Goal: Task Accomplishment & Management: Use online tool/utility

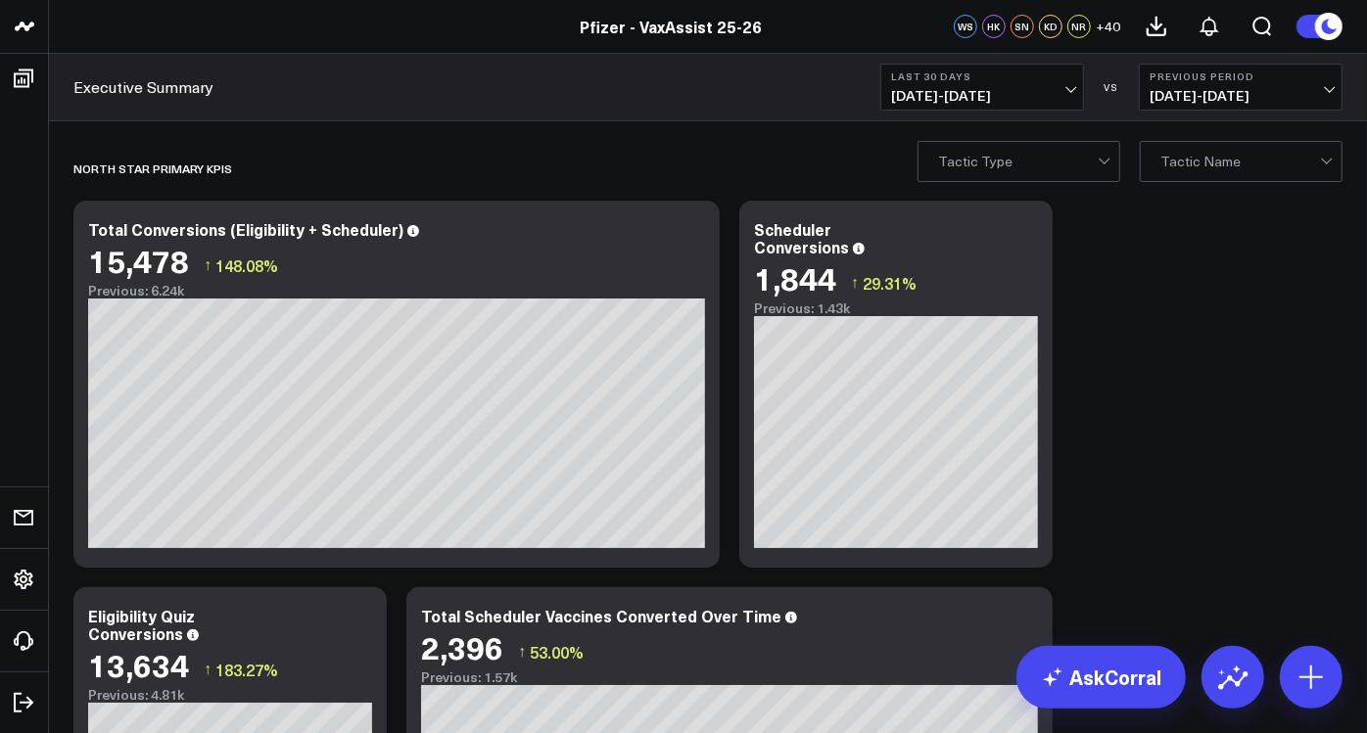
click at [1307, 81] on b "Previous Period" at bounding box center [1241, 77] width 182 height 12
click at [1068, 93] on span "[DATE] - [DATE]" at bounding box center [982, 96] width 182 height 16
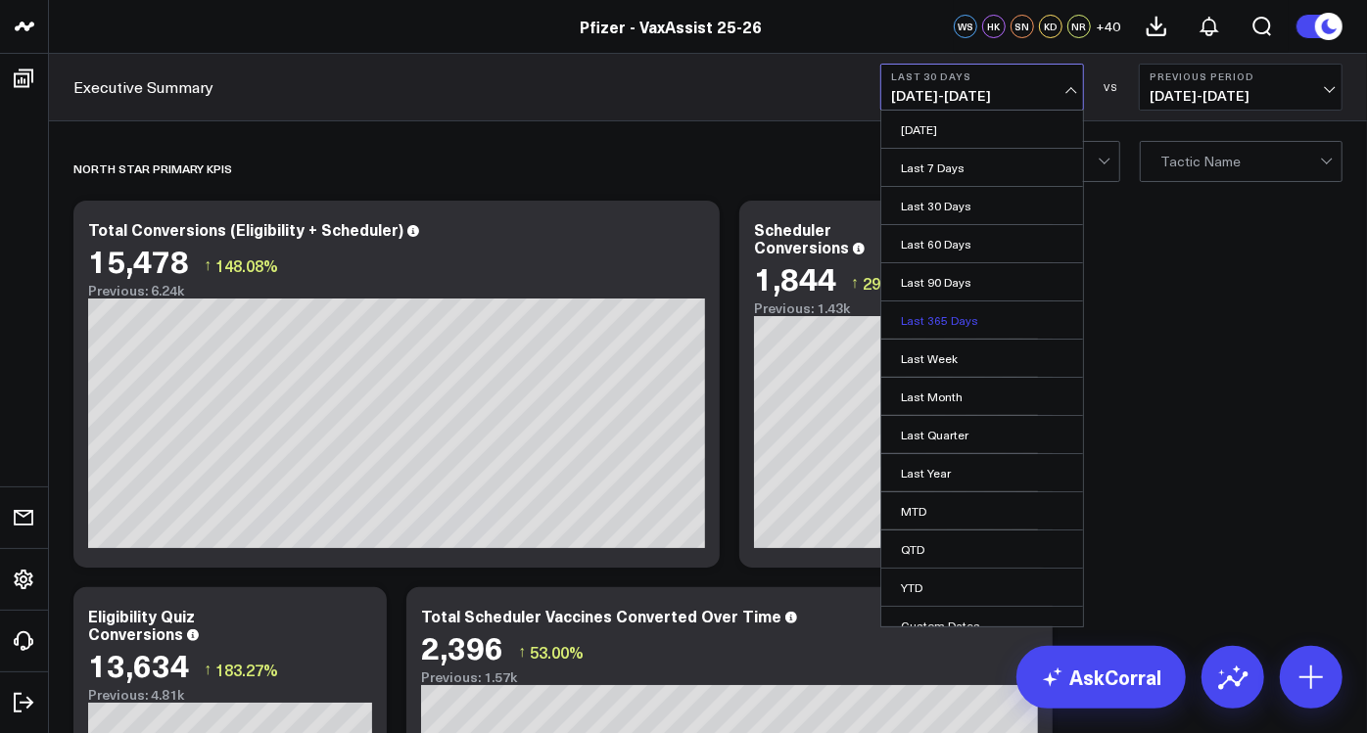
click at [981, 314] on link "Last 365 Days" at bounding box center [982, 320] width 202 height 37
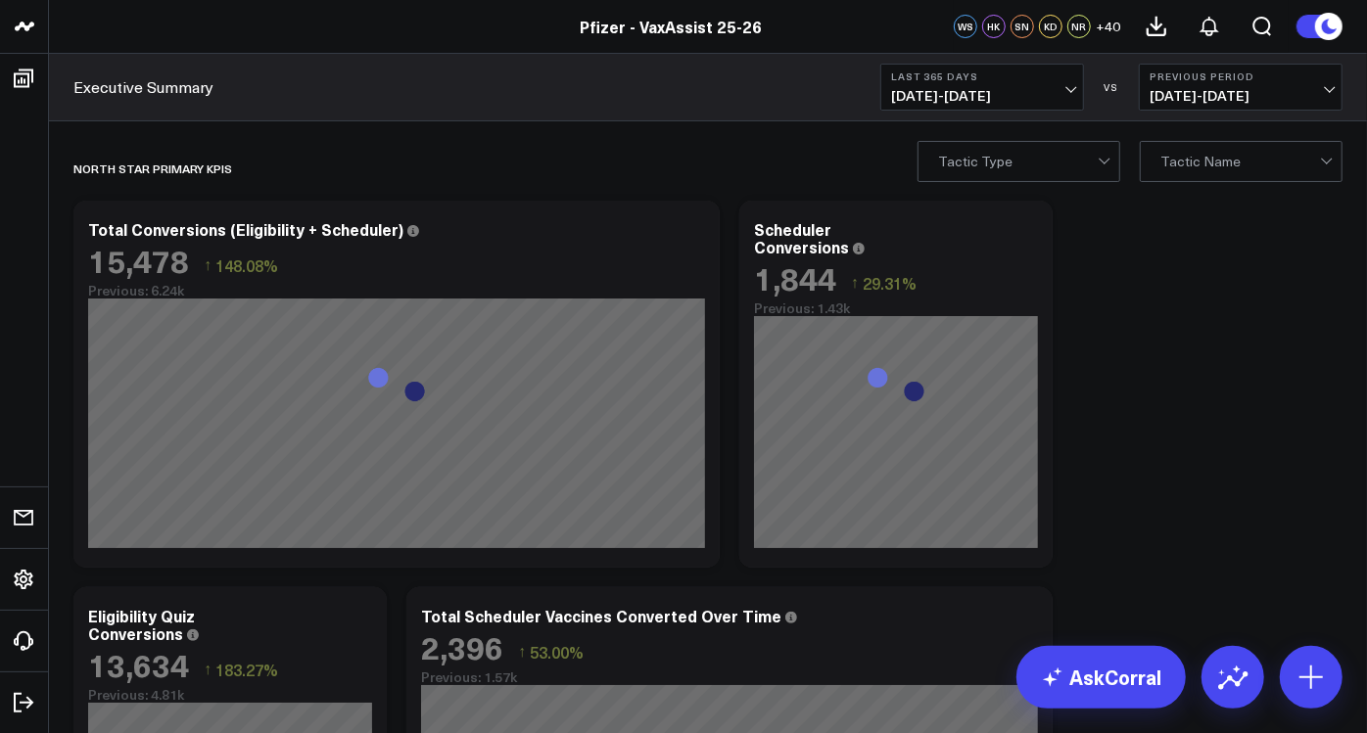
click at [1323, 85] on button "Previous Period [DATE] - [DATE]" at bounding box center [1241, 87] width 204 height 47
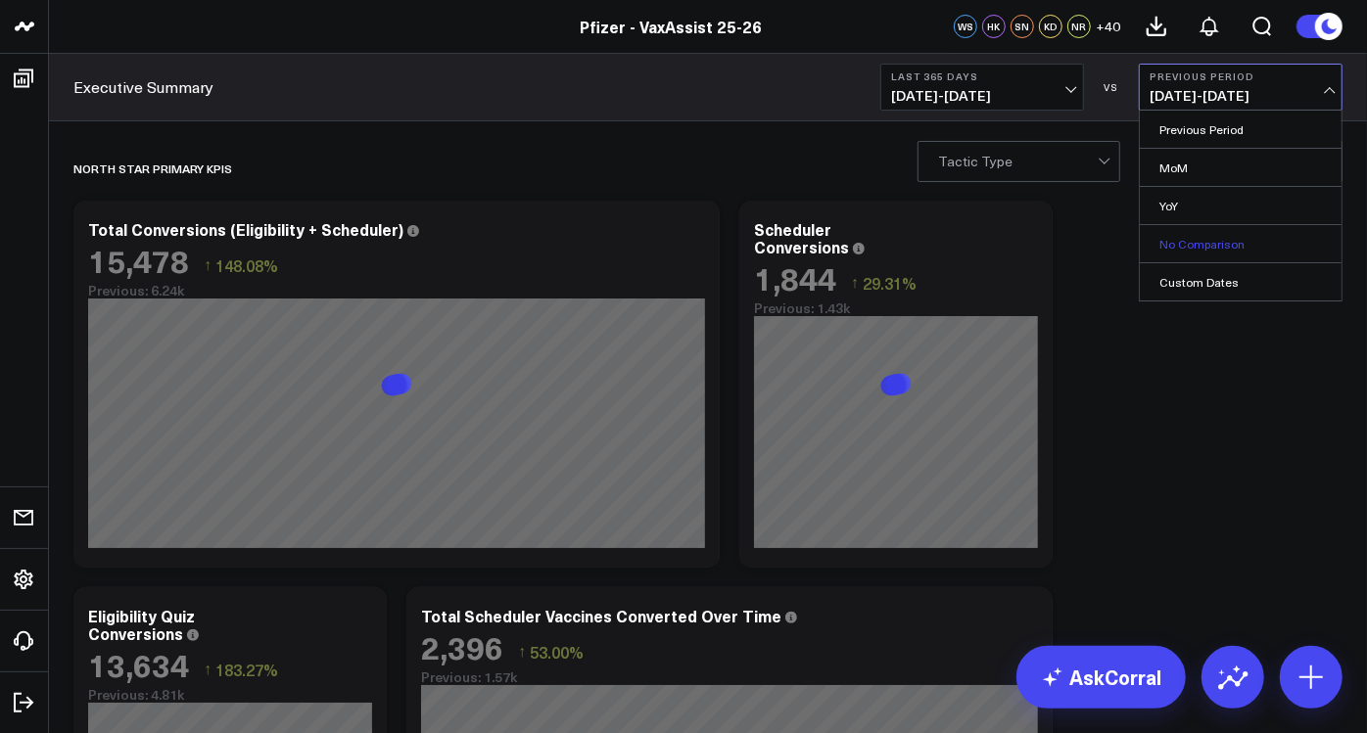
click at [1188, 242] on link "No Comparison" at bounding box center [1241, 243] width 202 height 37
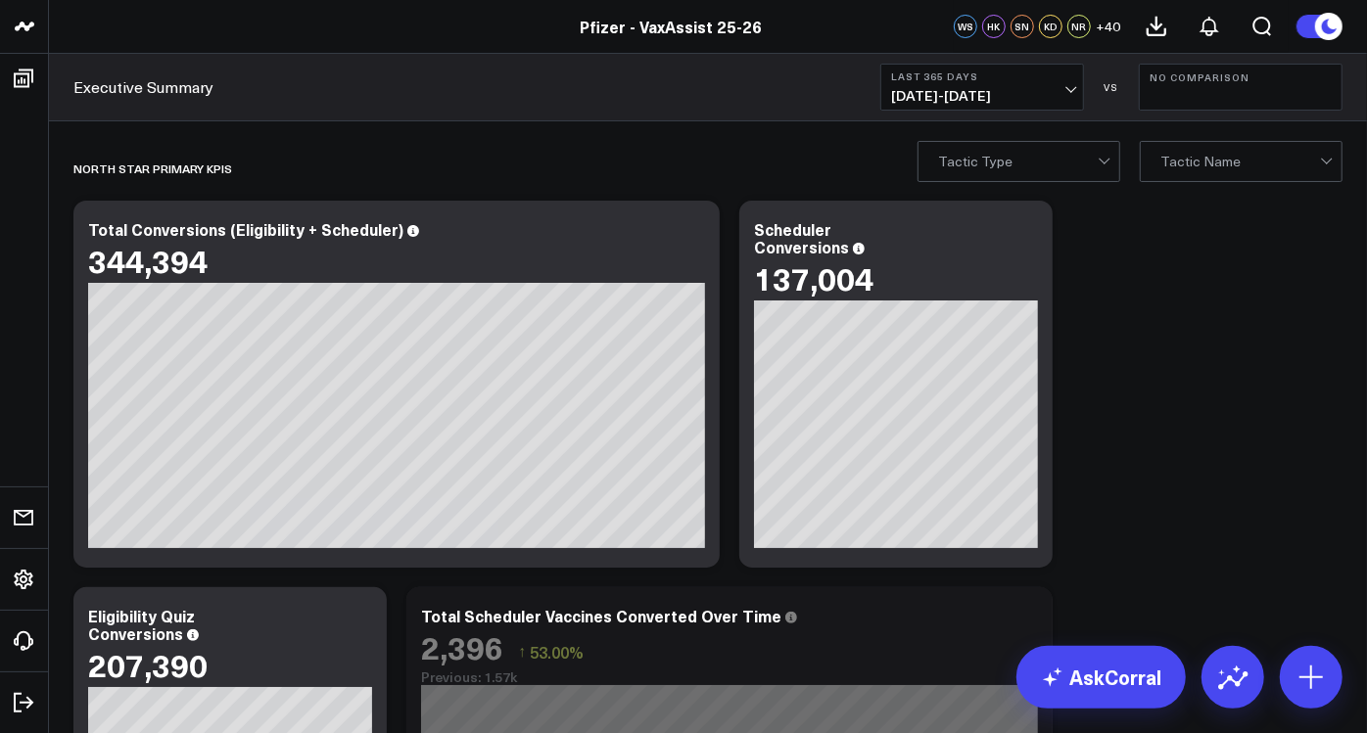
click at [1099, 169] on div "Tactic Type" at bounding box center [1018, 161] width 203 height 41
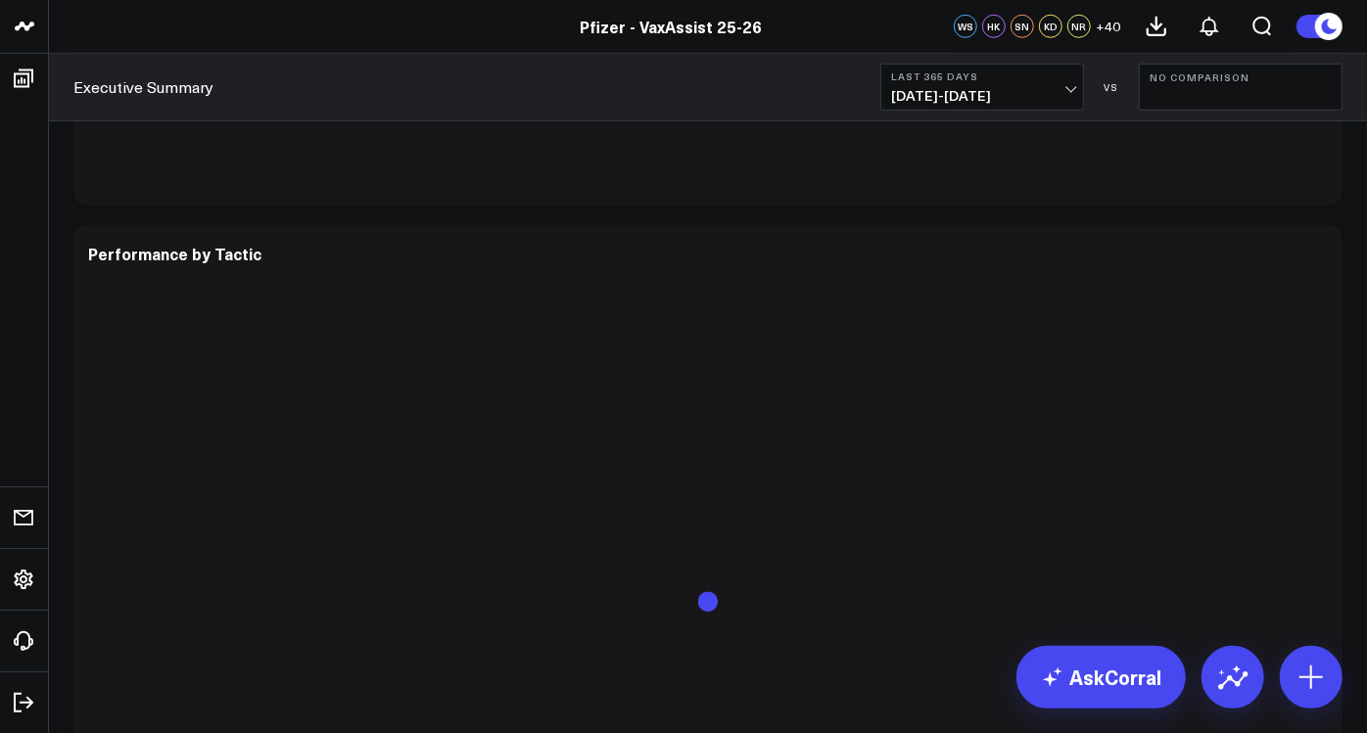
scroll to position [5642, 0]
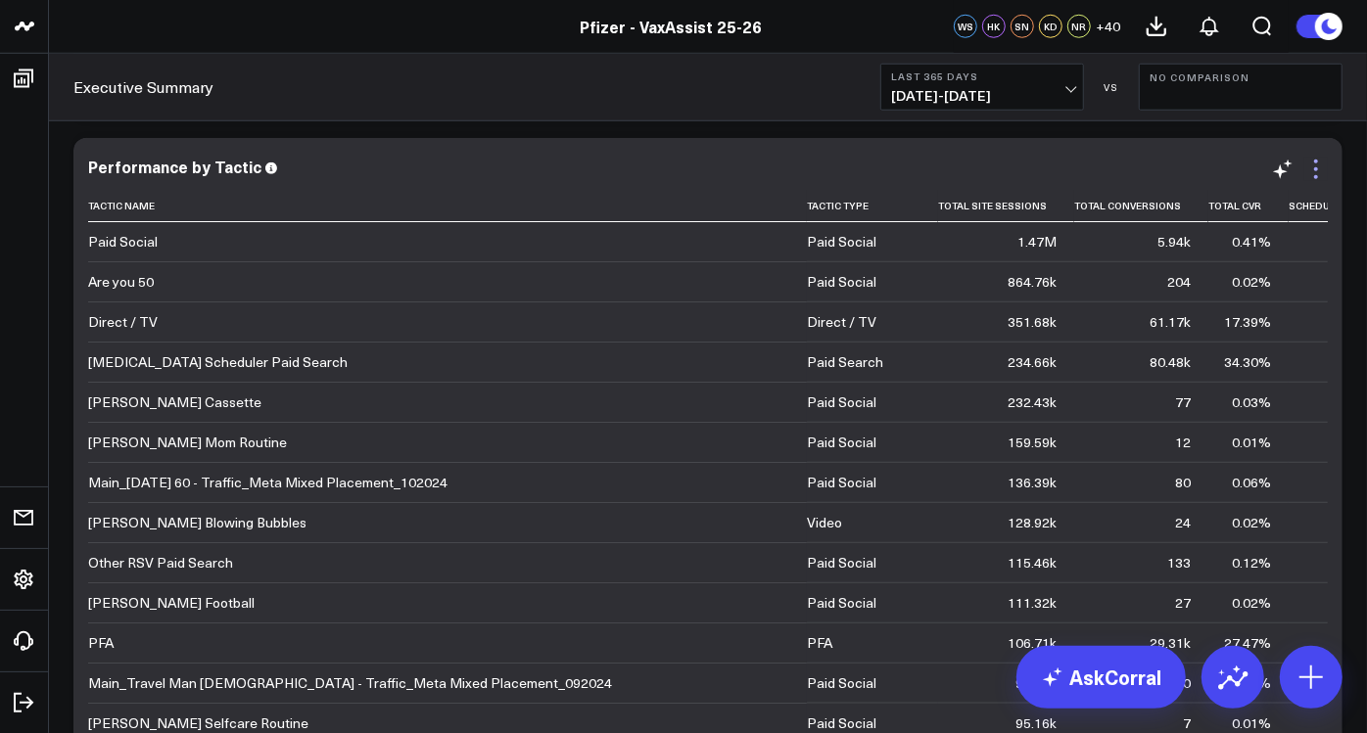
click at [1325, 176] on icon at bounding box center [1316, 170] width 24 height 24
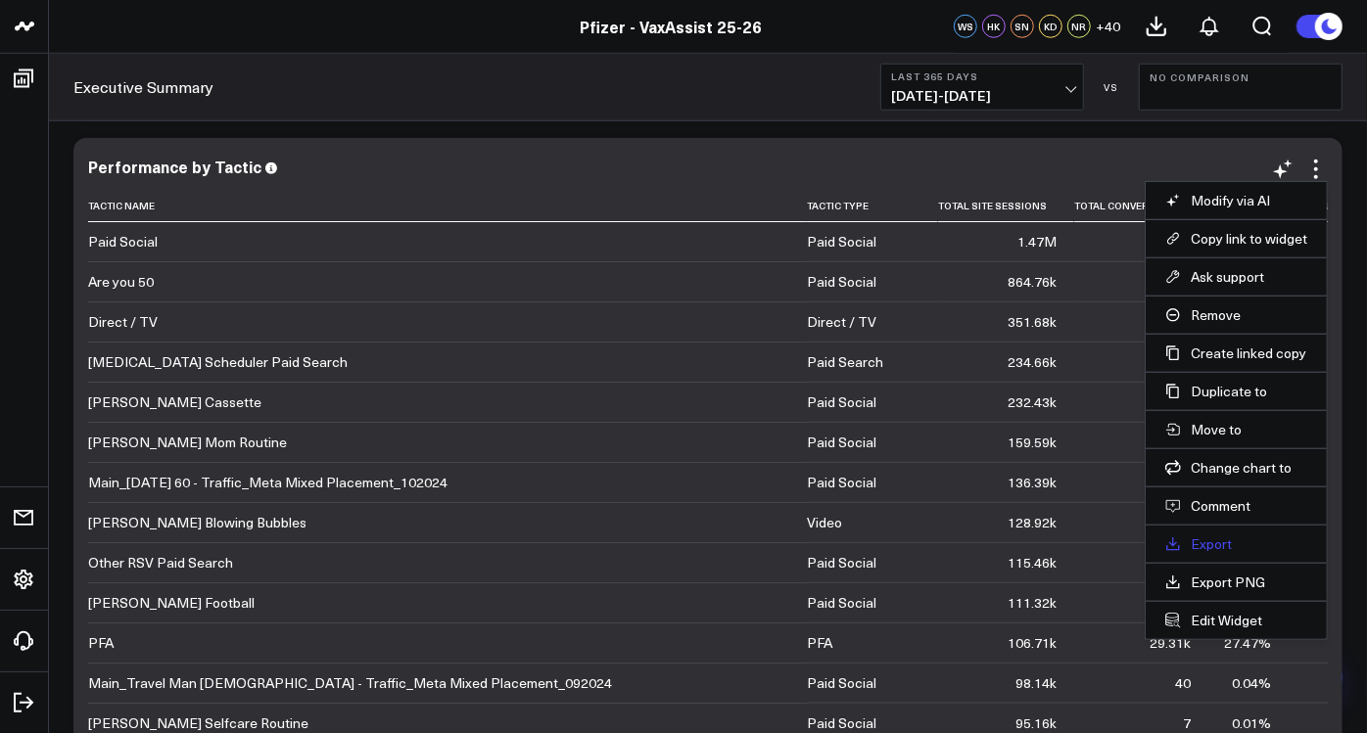
click at [1200, 540] on link "Export" at bounding box center [1236, 545] width 142 height 18
